Goal: Task Accomplishment & Management: Complete application form

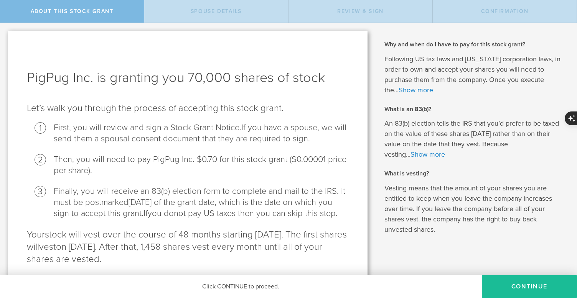
scroll to position [38, 0]
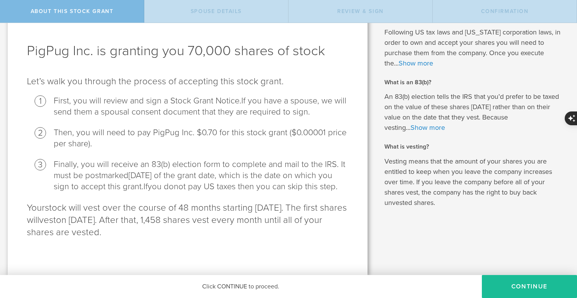
click at [473, 243] on div "Why and when do I have to pay for this stock grant? Following US tax laws and […" at bounding box center [476, 135] width 202 height 279
click at [514, 288] on button "CONTINUE" at bounding box center [529, 286] width 95 height 23
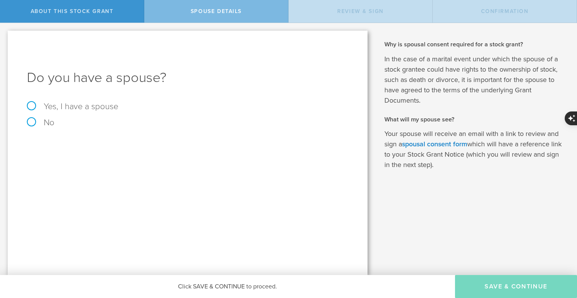
scroll to position [0, 0]
click at [34, 123] on label "No" at bounding box center [187, 123] width 321 height 8
click at [5, 35] on input "No" at bounding box center [2, 29] width 5 height 12
radio input "true"
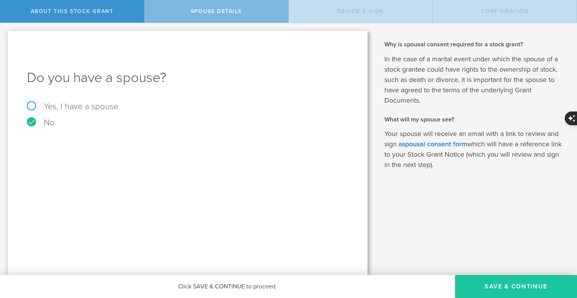
click at [500, 286] on button "Save & Continue" at bounding box center [516, 286] width 122 height 23
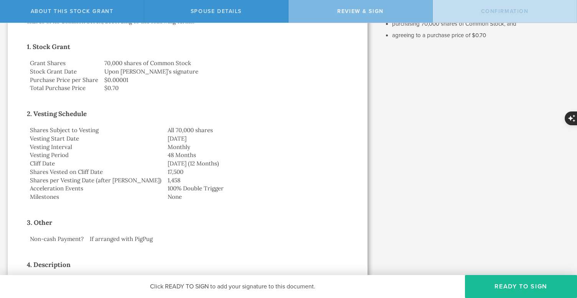
scroll to position [121, 0]
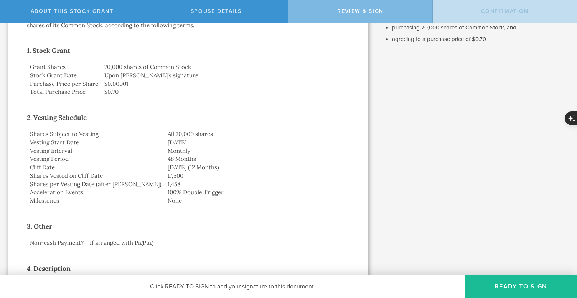
click at [99, 175] on td "Shares Vested on Cliff Date" at bounding box center [96, 176] width 138 height 8
click at [193, 188] on td "1,458" at bounding box center [257, 184] width 184 height 8
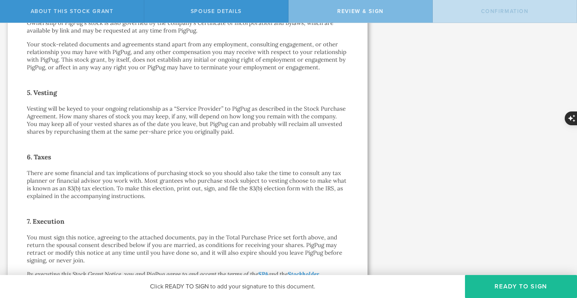
scroll to position [558, 0]
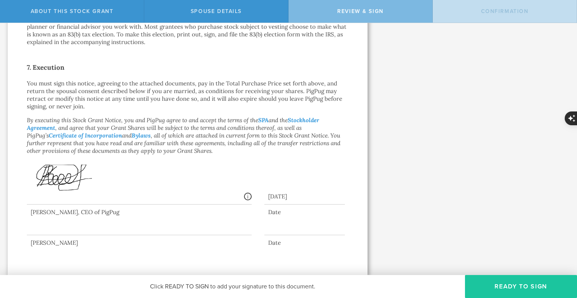
click at [527, 286] on button "Ready to Sign" at bounding box center [521, 286] width 112 height 23
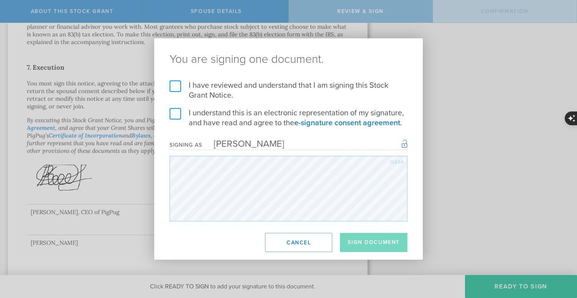
click at [177, 116] on label "I understand this is an electronic representation of my signature, and have rea…" at bounding box center [289, 118] width 238 height 20
click at [0, 0] on input "I understand this is an electronic representation of my signature, and have rea…" at bounding box center [0, 0] width 0 height 0
click at [173, 90] on label "I have reviewed and understand that I am signing this Stock Grant Notice." at bounding box center [289, 91] width 238 height 20
click at [0, 0] on input "I have reviewed and understand that I am signing this Stock Grant Notice." at bounding box center [0, 0] width 0 height 0
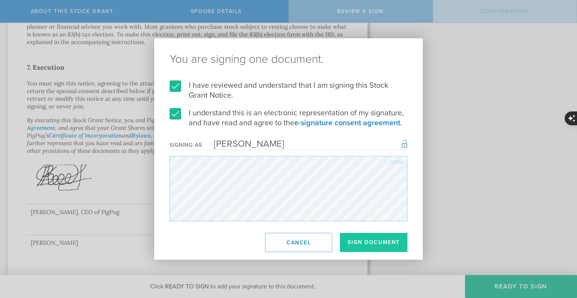
click at [364, 240] on button "Sign Document" at bounding box center [373, 242] width 67 height 19
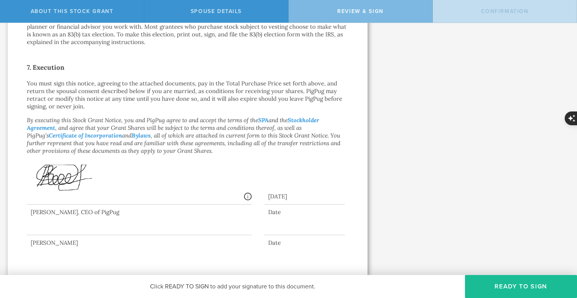
scroll to position [0, 0]
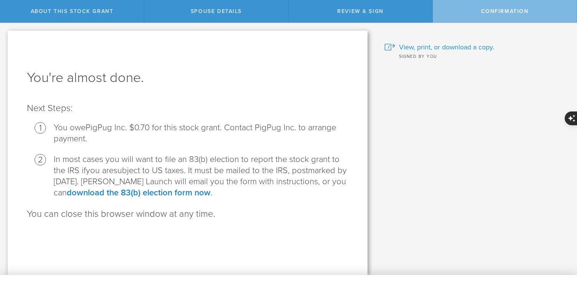
click at [476, 46] on span "View, print, or download a copy." at bounding box center [446, 47] width 95 height 10
